Goal: Information Seeking & Learning: Learn about a topic

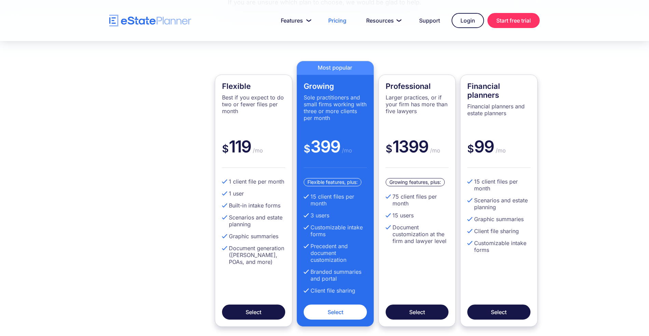
scroll to position [198, 0]
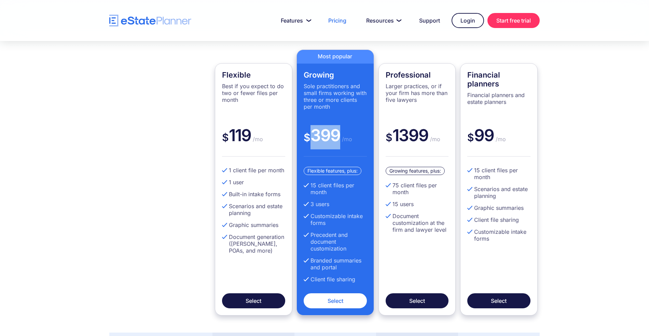
drag, startPoint x: 341, startPoint y: 137, endPoint x: 310, endPoint y: 141, distance: 31.7
click at [310, 141] on div "$ 399 /mo" at bounding box center [335, 140] width 63 height 31
drag, startPoint x: 317, startPoint y: 185, endPoint x: 313, endPoint y: 191, distance: 6.9
click at [309, 186] on li "15 client files per month" at bounding box center [335, 189] width 63 height 14
click at [343, 192] on li "15 client files per month" at bounding box center [335, 189] width 63 height 14
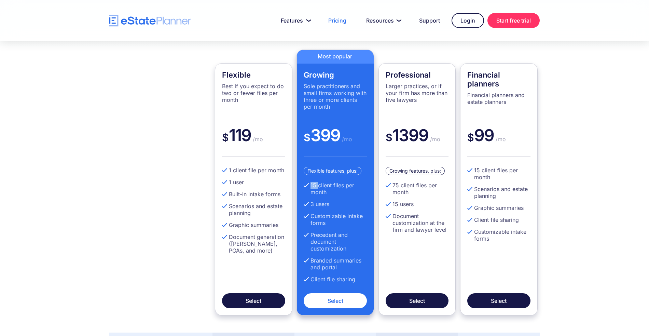
drag, startPoint x: 317, startPoint y: 185, endPoint x: 310, endPoint y: 185, distance: 6.5
click at [310, 185] on li "15 client files per month" at bounding box center [335, 189] width 63 height 14
click at [337, 197] on ul "15 client files per month 3 users Customizable intake forms Precedent and docum…" at bounding box center [335, 235] width 63 height 106
drag, startPoint x: 317, startPoint y: 185, endPoint x: 311, endPoint y: 185, distance: 5.8
click at [311, 185] on li "15 client files per month" at bounding box center [335, 189] width 63 height 14
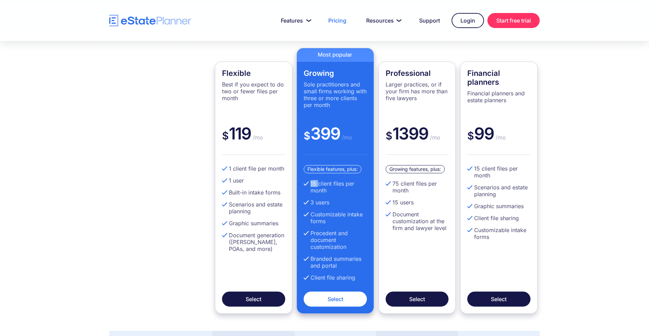
scroll to position [200, 0]
drag, startPoint x: 329, startPoint y: 204, endPoint x: 309, endPoint y: 206, distance: 19.6
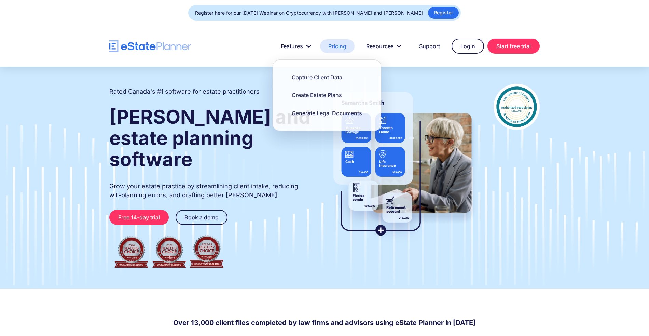
click at [345, 47] on link "Pricing" at bounding box center [337, 46] width 35 height 14
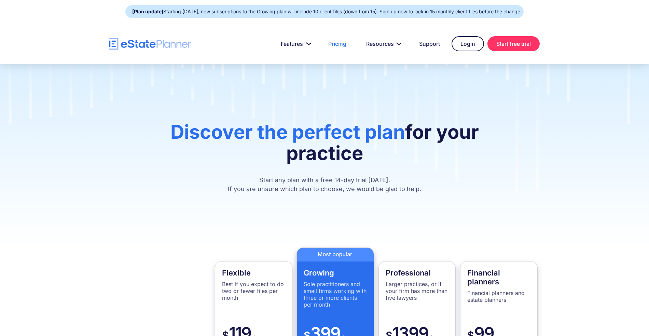
scroll to position [178, 0]
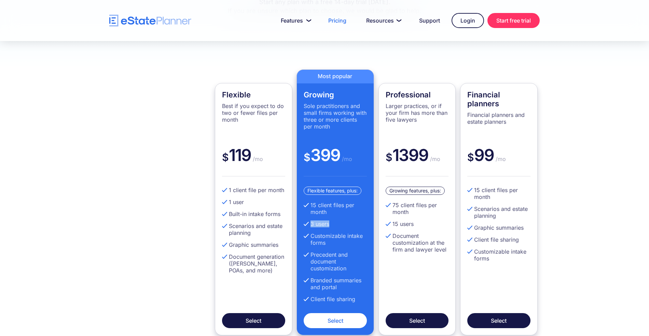
drag, startPoint x: 334, startPoint y: 223, endPoint x: 310, endPoint y: 225, distance: 23.6
click at [310, 225] on li "3 users" at bounding box center [335, 223] width 63 height 7
drag, startPoint x: 322, startPoint y: 241, endPoint x: 310, endPoint y: 236, distance: 13.3
click at [310, 236] on li "Customizable intake forms" at bounding box center [335, 239] width 63 height 14
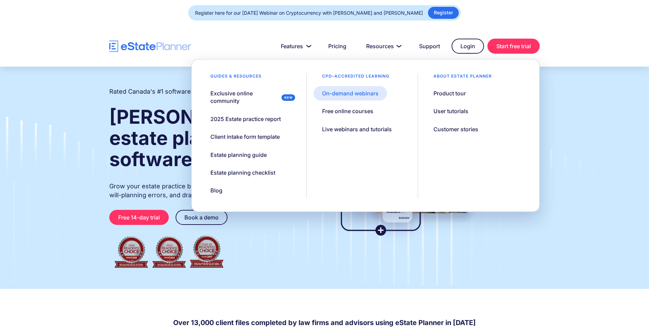
click at [350, 95] on div "On-demand webinars" at bounding box center [350, 94] width 56 height 8
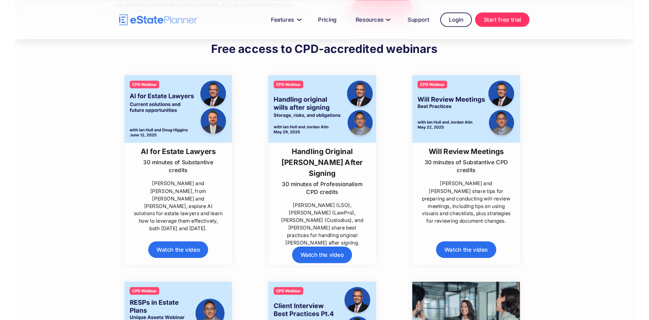
scroll to position [151, 0]
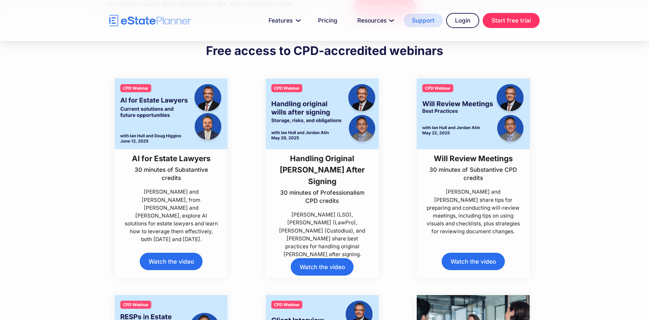
click at [433, 24] on link "Support" at bounding box center [423, 21] width 39 height 14
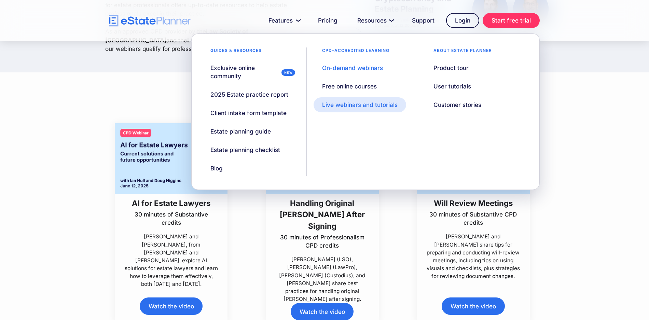
click at [375, 101] on div "Live webinars and tutorials" at bounding box center [360, 105] width 76 height 8
